Goal: Understand process/instructions: Learn how to perform a task or action

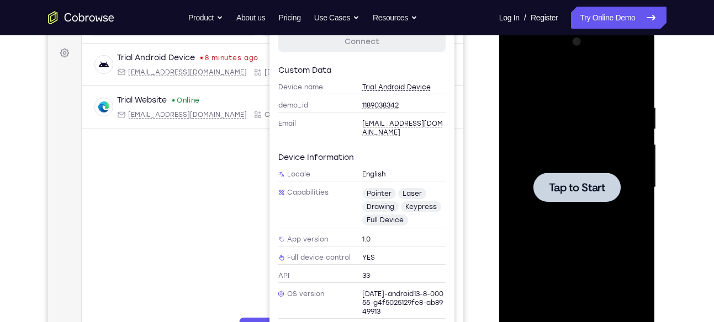
scroll to position [158, 0]
click at [565, 189] on span "Tap to Start" at bounding box center [577, 187] width 56 height 11
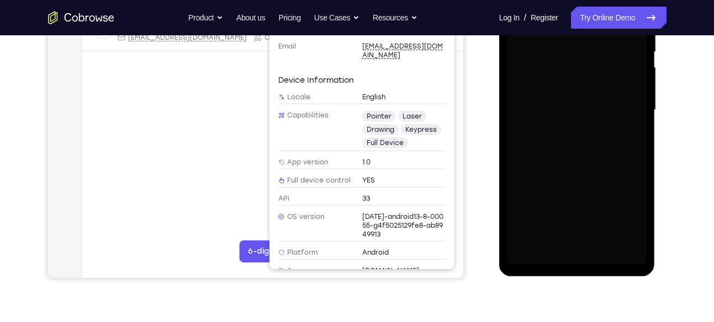
scroll to position [237, 0]
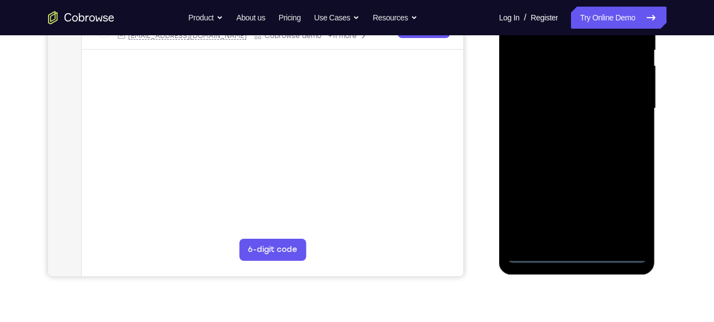
click at [584, 253] on div at bounding box center [576, 108] width 139 height 309
click at [581, 252] on div at bounding box center [576, 108] width 139 height 309
click at [619, 211] on div at bounding box center [576, 108] width 139 height 309
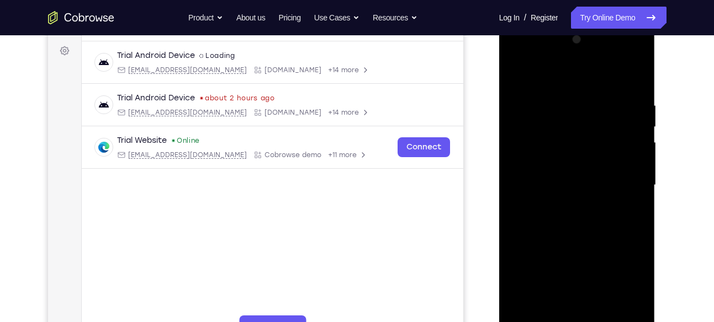
scroll to position [144, 0]
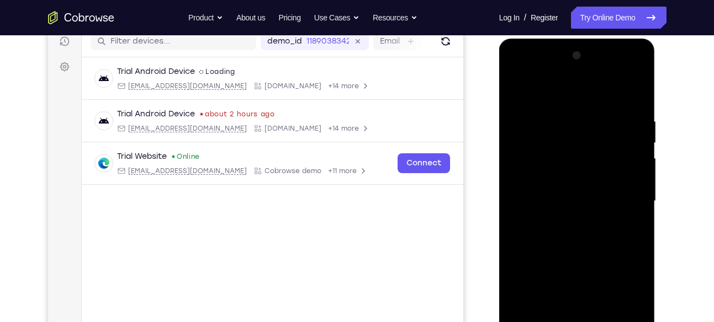
click at [582, 93] on div at bounding box center [576, 201] width 139 height 309
click at [625, 200] on div at bounding box center [576, 201] width 139 height 309
click at [566, 219] on div at bounding box center [576, 201] width 139 height 309
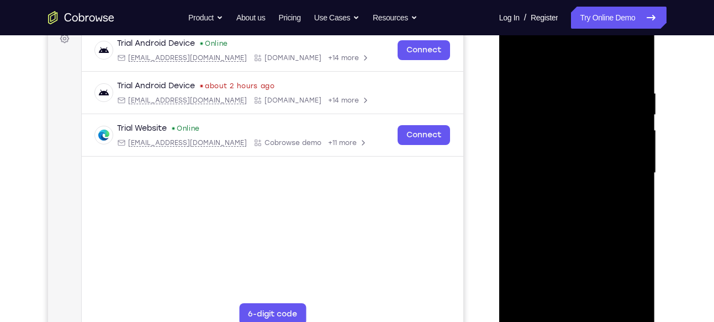
click at [563, 157] on div at bounding box center [576, 173] width 139 height 309
click at [565, 167] on div at bounding box center [576, 173] width 139 height 309
click at [560, 204] on div at bounding box center [576, 173] width 139 height 309
click at [566, 204] on div at bounding box center [576, 173] width 139 height 309
click at [587, 222] on div at bounding box center [576, 173] width 139 height 309
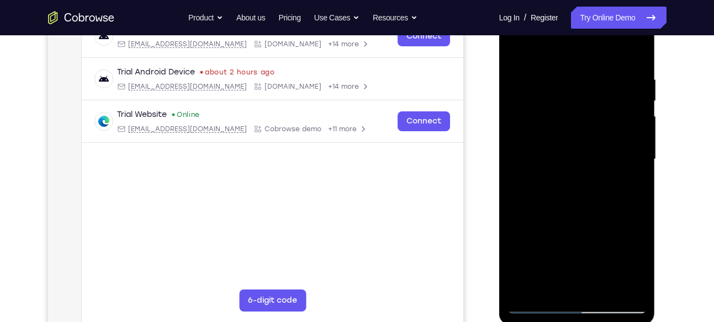
scroll to position [189, 0]
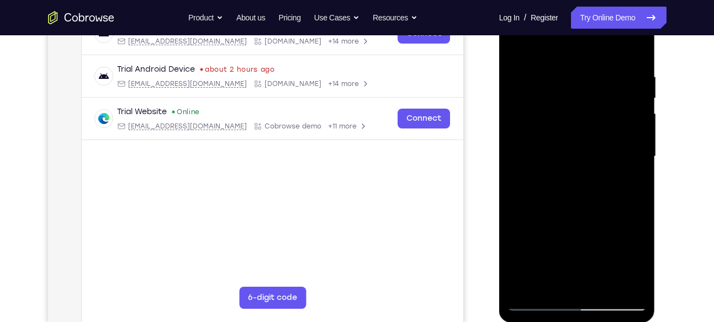
click at [600, 285] on div at bounding box center [576, 156] width 139 height 309
click at [570, 210] on div at bounding box center [576, 156] width 139 height 309
